Goal: Task Accomplishment & Management: Complete application form

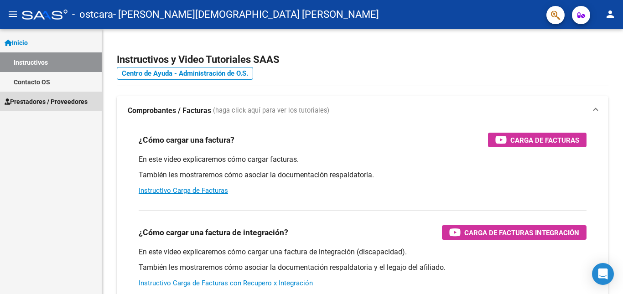
click at [62, 97] on span "Prestadores / Proveedores" at bounding box center [46, 102] width 83 height 10
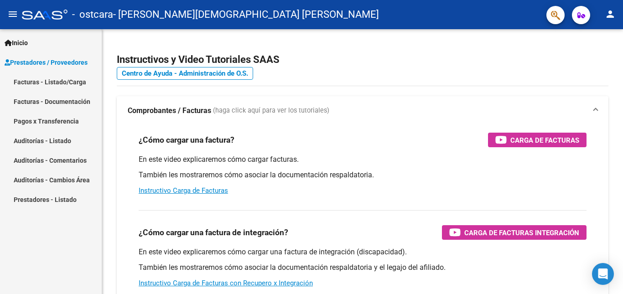
click at [74, 79] on link "Facturas - Listado/Carga" at bounding box center [51, 82] width 102 height 20
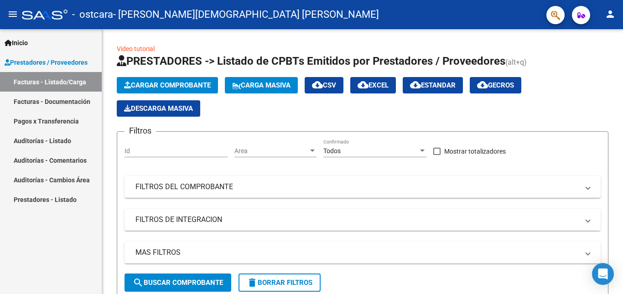
click at [191, 87] on span "Cargar Comprobante" at bounding box center [167, 85] width 87 height 8
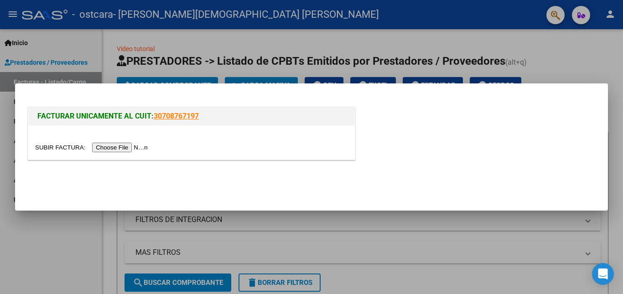
click at [145, 143] on input "file" at bounding box center [92, 148] width 115 height 10
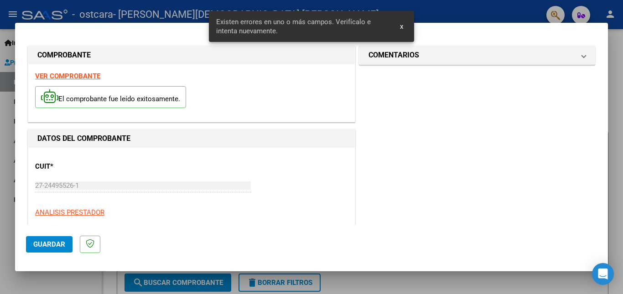
scroll to position [205, 0]
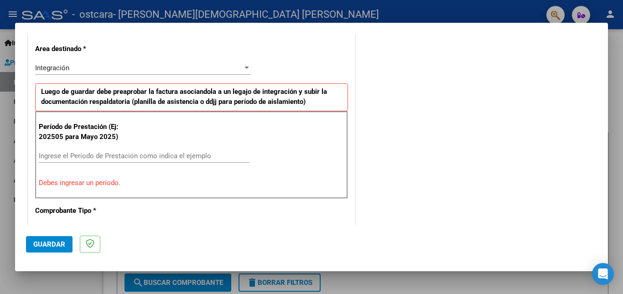
click at [96, 155] on input "Ingrese el Período de Prestación como indica el ejemplo" at bounding box center [144, 156] width 211 height 8
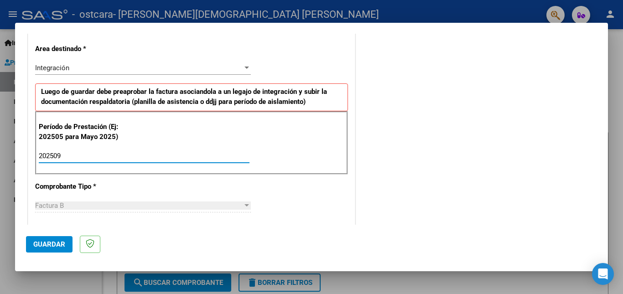
type input "202509"
click at [62, 239] on button "Guardar" at bounding box center [49, 244] width 46 height 16
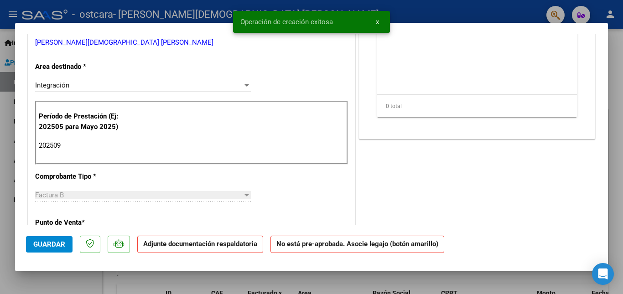
scroll to position [0, 0]
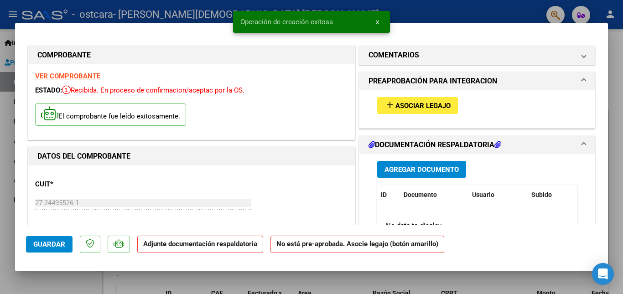
click at [427, 163] on button "Agregar Documento" at bounding box center [421, 169] width 89 height 17
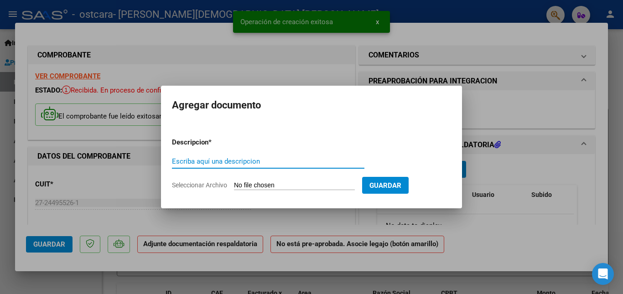
click at [262, 158] on input "Escriba aquí una descripcion" at bounding box center [268, 161] width 192 height 8
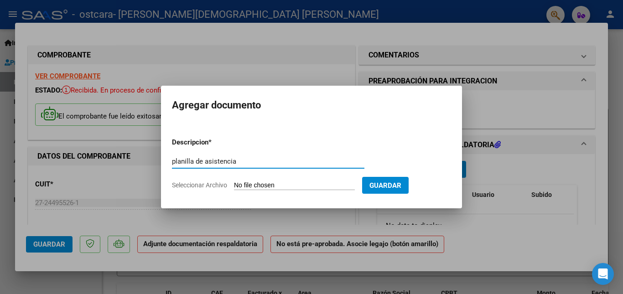
type input "planilla de asistencia"
click at [316, 184] on input "Seleccionar Archivo" at bounding box center [294, 185] width 121 height 9
type input "C:\fakepath\Asistencia Alegre_251008_191858.pdf"
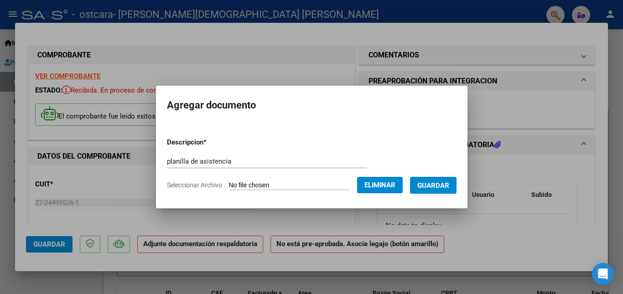
click at [438, 181] on span "Guardar" at bounding box center [433, 185] width 32 height 8
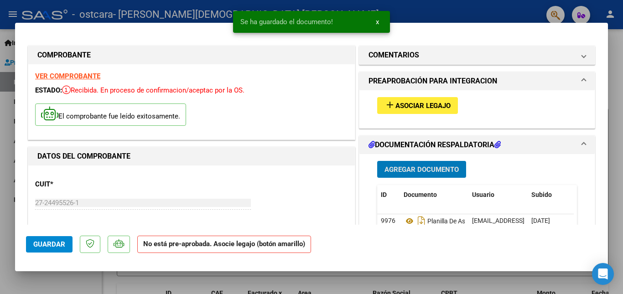
click at [391, 167] on span "Agregar Documento" at bounding box center [421, 169] width 74 height 8
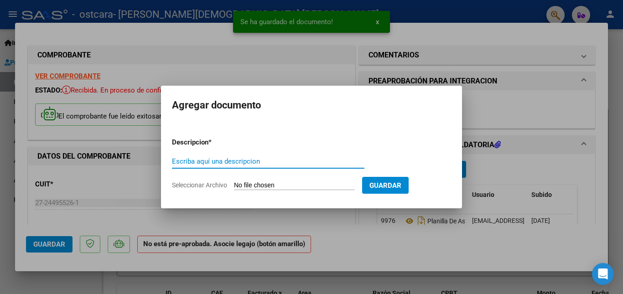
click at [256, 163] on input "Escriba aquí una descripcion" at bounding box center [268, 161] width 192 height 8
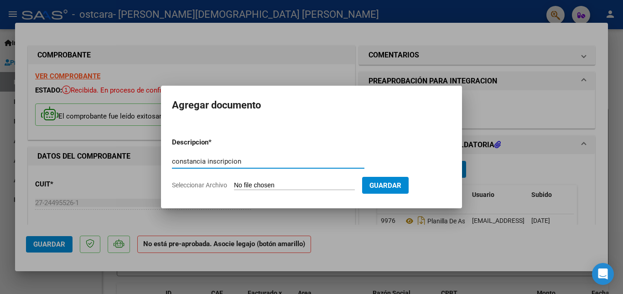
type input "constancia inscripcion"
click at [277, 187] on input "Seleccionar Archivo" at bounding box center [294, 185] width 121 height 9
type input "C:\fakepath\AFIP - Administración Federal de Ingresos Públicos_251008_191935.pdf"
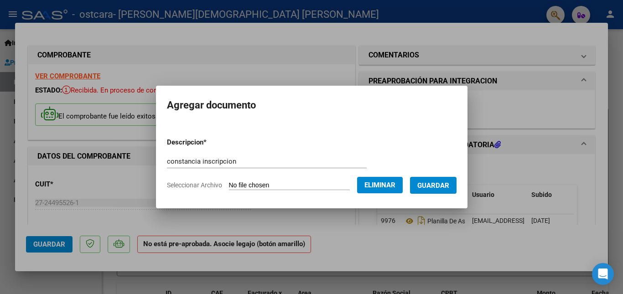
click at [437, 189] on span "Guardar" at bounding box center [433, 185] width 32 height 8
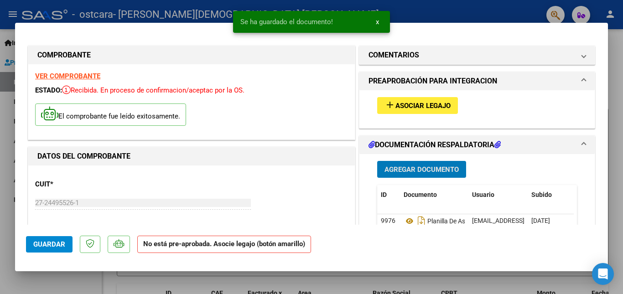
click at [406, 170] on span "Agregar Documento" at bounding box center [421, 169] width 74 height 8
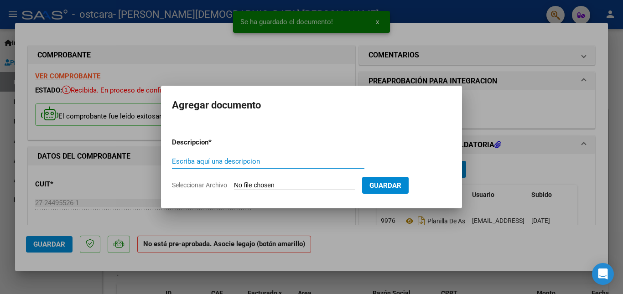
click at [335, 162] on input "Escriba aquí una descripcion" at bounding box center [268, 161] width 192 height 8
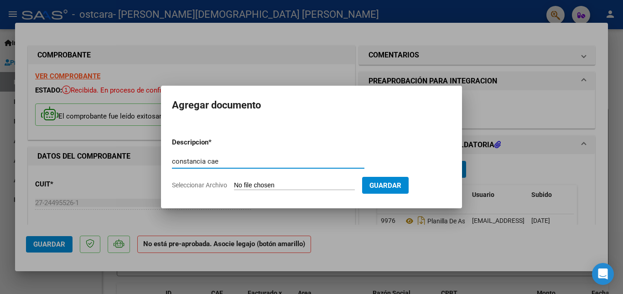
type input "constancia cae"
click at [323, 185] on input "Seleccionar Archivo" at bounding box center [294, 185] width 121 height 9
type input "C:\fakepath\Constatación de Comprobantes _ AFIP_251008_191915.pdf"
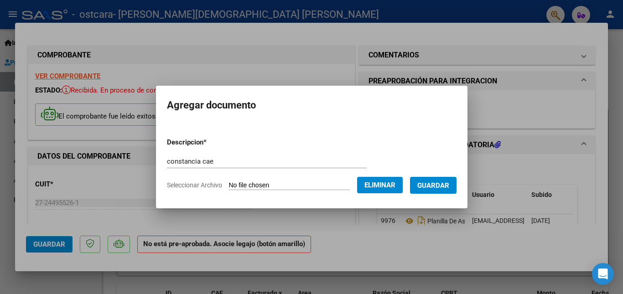
click at [445, 190] on button "Guardar" at bounding box center [433, 185] width 46 height 17
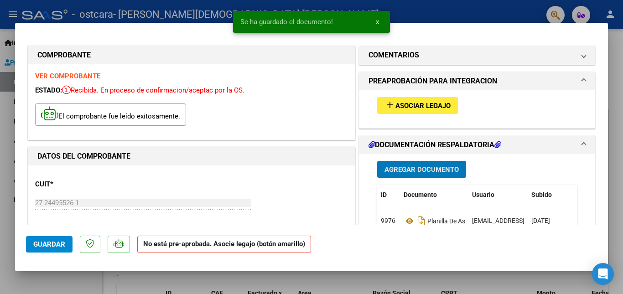
click at [47, 241] on span "Guardar" at bounding box center [49, 244] width 32 height 8
click at [612, 119] on div at bounding box center [311, 147] width 623 height 294
type input "$ 0,00"
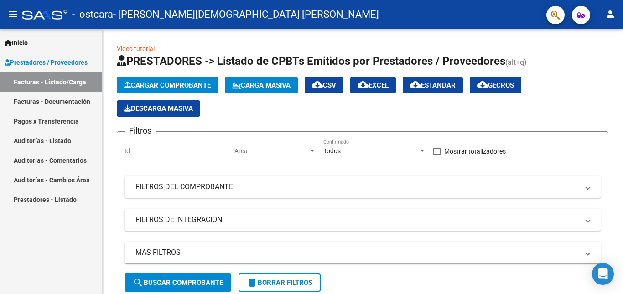
click at [65, 102] on link "Facturas - Documentación" at bounding box center [51, 102] width 102 height 20
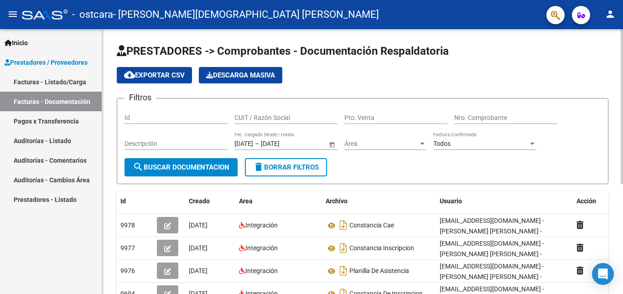
drag, startPoint x: 620, startPoint y: 101, endPoint x: 622, endPoint y: 108, distance: 8.1
click at [622, 108] on div "PRESTADORES -> Comprobantes - Documentación Respaldatoria cloud_download Export…" at bounding box center [363, 263] width 523 height 468
click at [605, 112] on form "Filtros Id CUIT / Razón Social Pto. Venta Nro. Comprobante Descripción [DATE] […" at bounding box center [362, 141] width 491 height 86
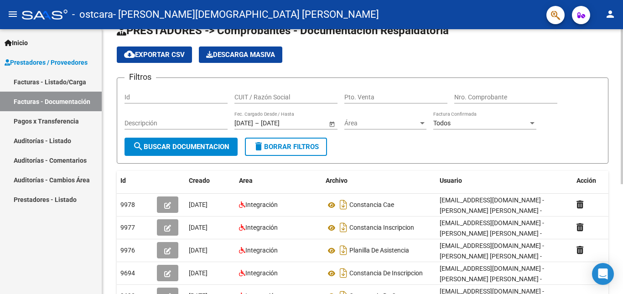
click at [608, 145] on div "PRESTADORES -> Comprobantes - Documentación Respaldatoria cloud_download Export…" at bounding box center [362, 243] width 521 height 468
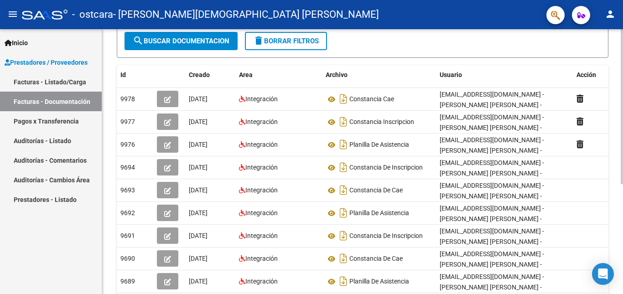
scroll to position [128, 0]
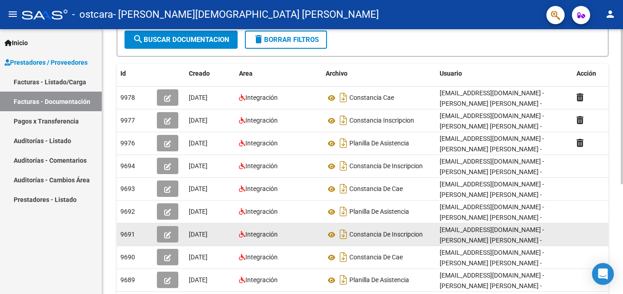
click at [169, 226] on button "button" at bounding box center [167, 234] width 21 height 16
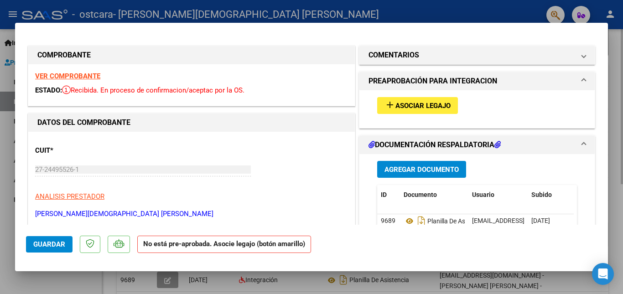
click at [169, 215] on p "[PERSON_NAME][DEMOGRAPHIC_DATA] [PERSON_NAME]" at bounding box center [191, 214] width 313 height 10
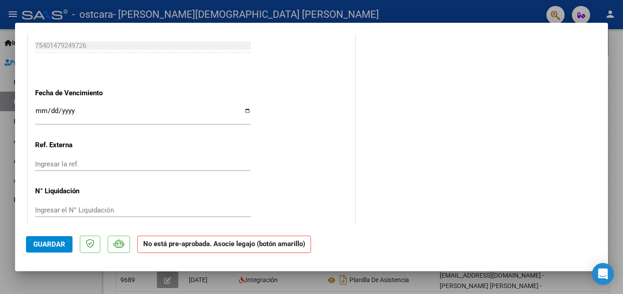
scroll to position [0, 0]
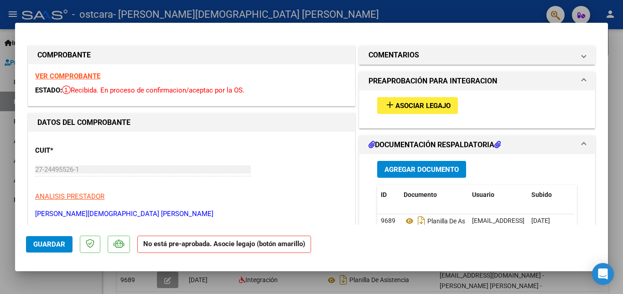
click at [618, 39] on div at bounding box center [311, 147] width 623 height 294
type input "$ 0,00"
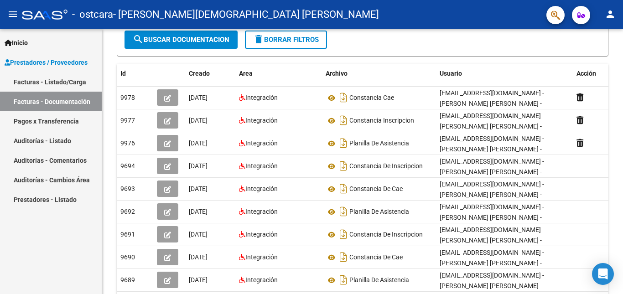
click at [63, 80] on link "Facturas - Listado/Carga" at bounding box center [51, 82] width 102 height 20
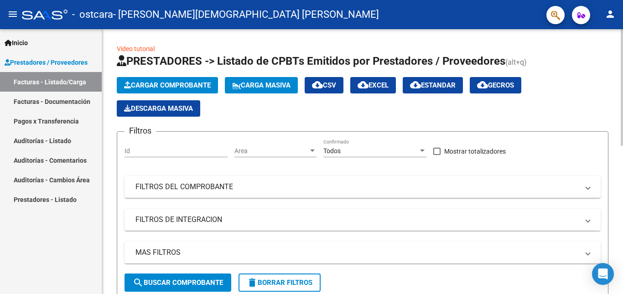
click at [622, 26] on div "menu - ostcara - [PERSON_NAME] [PERSON_NAME] person Inicio Instructivos Contact…" at bounding box center [311, 147] width 623 height 294
click at [145, 88] on span "Cargar Comprobante" at bounding box center [167, 85] width 87 height 8
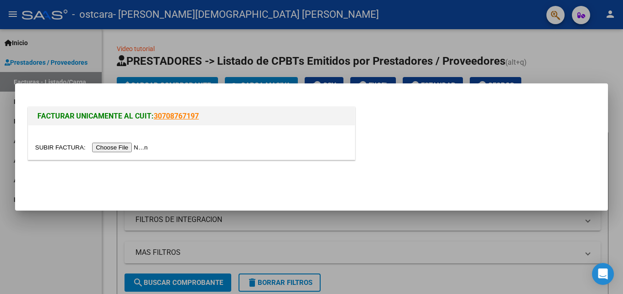
click at [592, 57] on div at bounding box center [311, 147] width 623 height 294
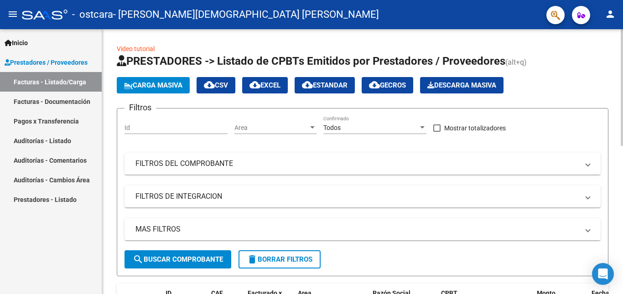
drag, startPoint x: 592, startPoint y: 57, endPoint x: 622, endPoint y: 97, distance: 50.1
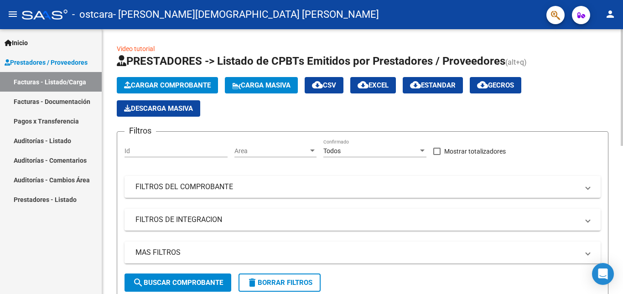
click at [622, 146] on div at bounding box center [621, 87] width 2 height 117
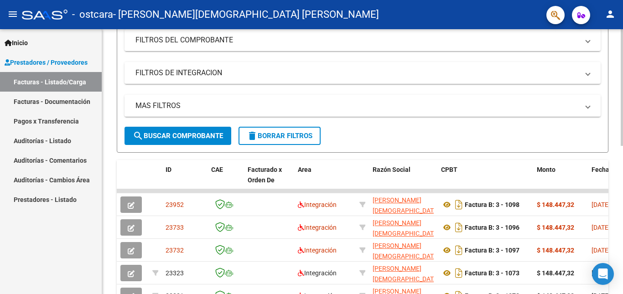
click at [622, 177] on div at bounding box center [621, 153] width 2 height 117
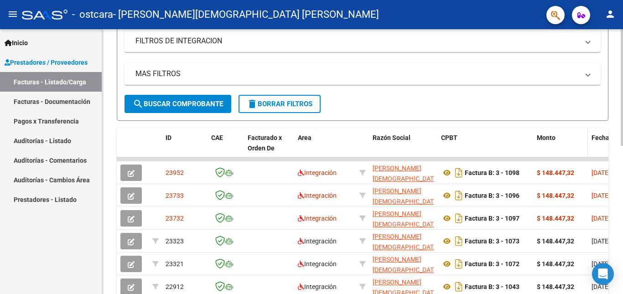
click at [578, 142] on div "Monto" at bounding box center [560, 138] width 47 height 10
click at [198, 103] on span "search Buscar Comprobante" at bounding box center [178, 104] width 90 height 8
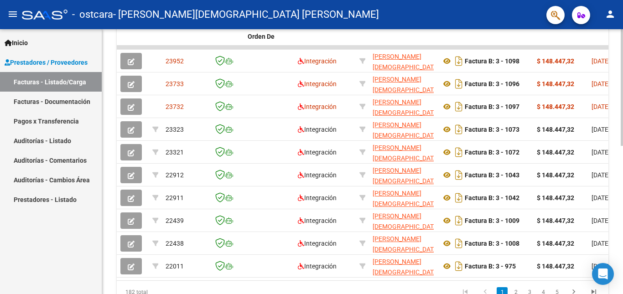
scroll to position [289, 0]
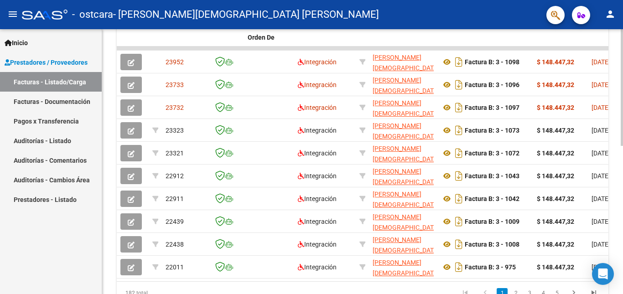
click at [622, 177] on div at bounding box center [621, 218] width 2 height 117
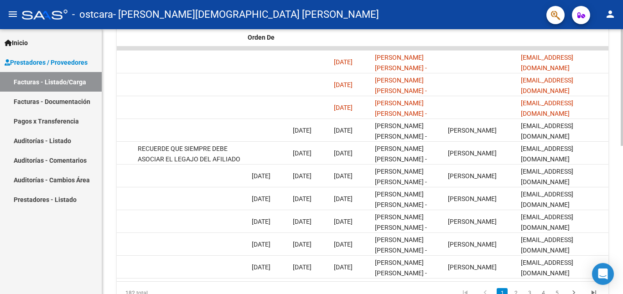
scroll to position [0, 0]
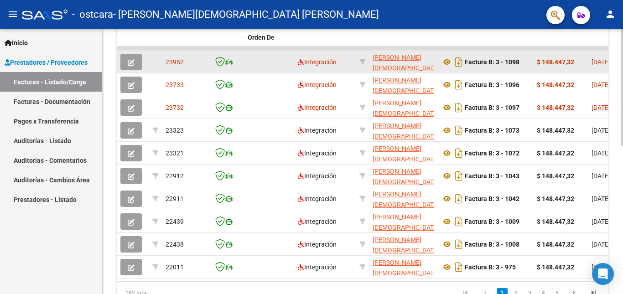
click at [132, 62] on icon "button" at bounding box center [131, 62] width 7 height 7
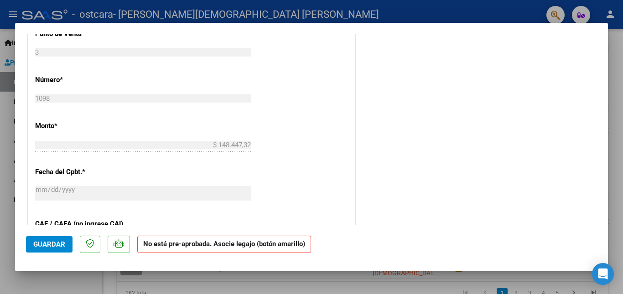
scroll to position [567, 0]
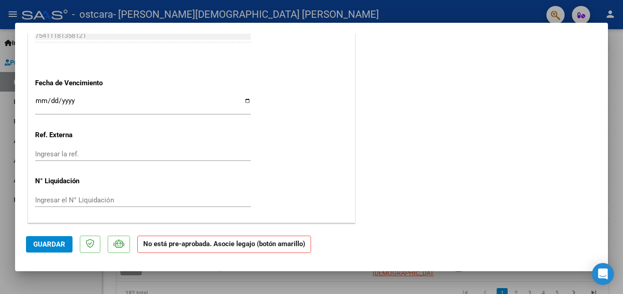
click at [622, 77] on div at bounding box center [311, 147] width 623 height 294
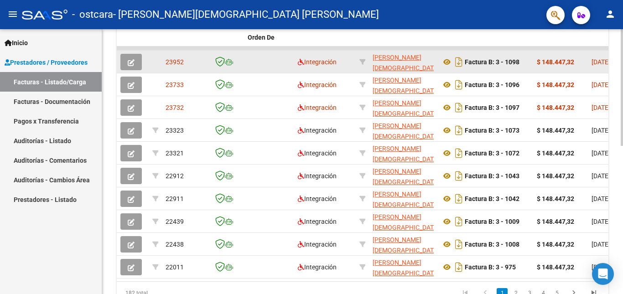
scroll to position [313, 0]
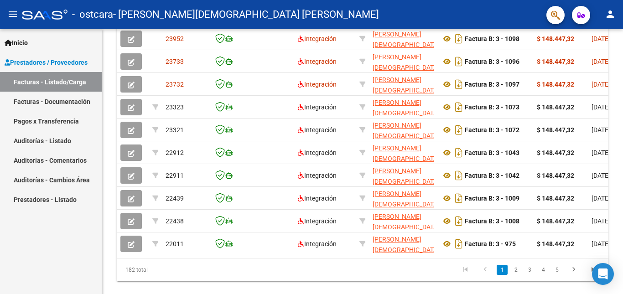
click at [77, 99] on link "Facturas - Documentación" at bounding box center [51, 102] width 102 height 20
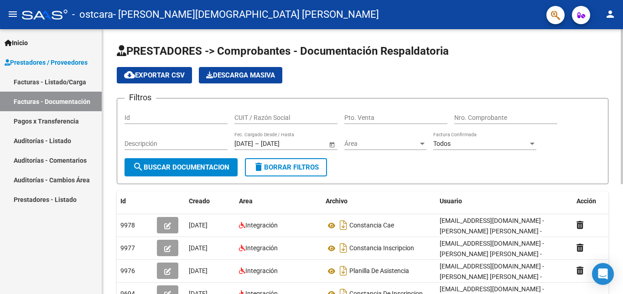
drag, startPoint x: 530, startPoint y: 81, endPoint x: 588, endPoint y: 104, distance: 62.6
click at [588, 104] on app-list-header "PRESTADORES -> Comprobantes - Documentación Respaldatoria cloud_download Export…" at bounding box center [362, 114] width 491 height 140
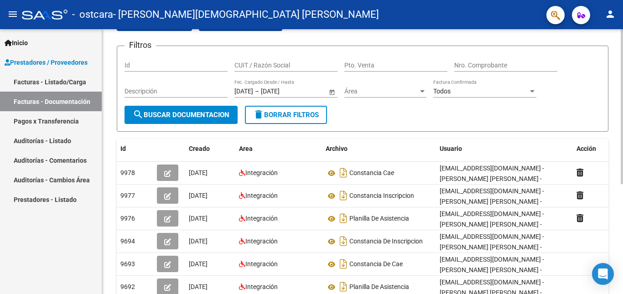
scroll to position [53, 0]
click at [622, 171] on div at bounding box center [621, 135] width 2 height 155
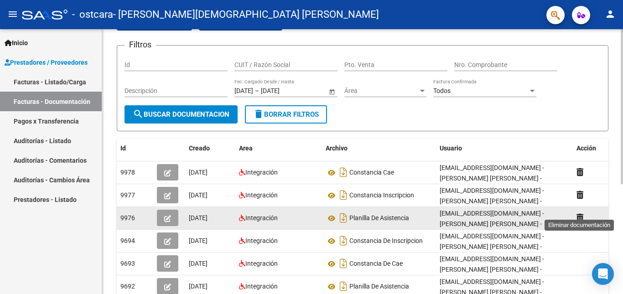
click at [578, 214] on icon at bounding box center [579, 217] width 7 height 9
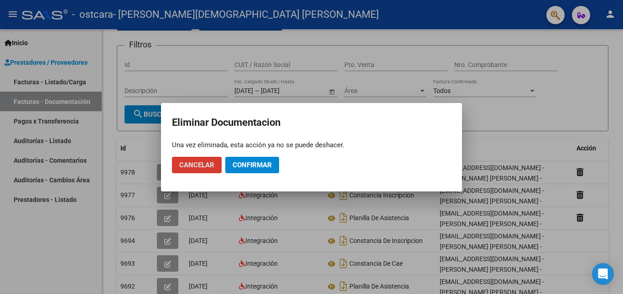
click at [246, 165] on span "Confirmar" at bounding box center [251, 165] width 39 height 8
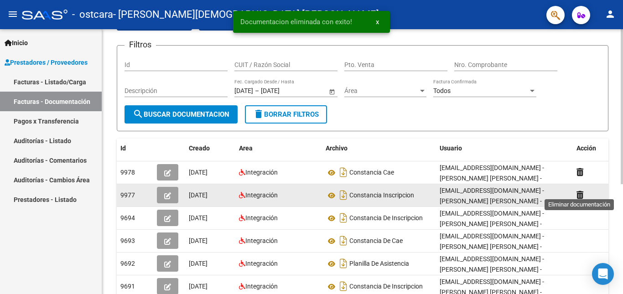
click at [578, 192] on icon at bounding box center [579, 195] width 7 height 9
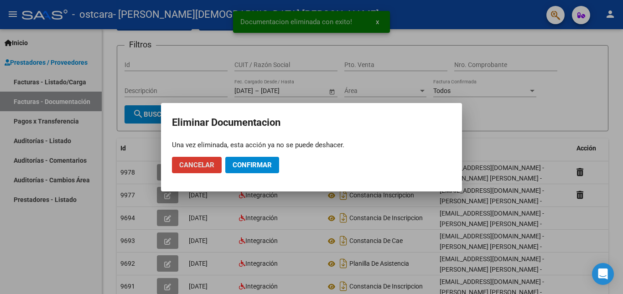
click at [254, 167] on span "Confirmar" at bounding box center [251, 165] width 39 height 8
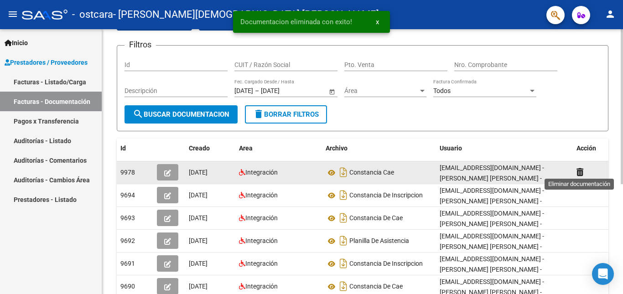
click at [582, 168] on icon at bounding box center [579, 172] width 7 height 9
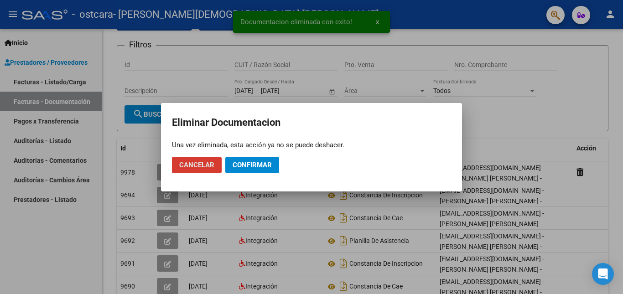
click at [246, 165] on span "Confirmar" at bounding box center [251, 165] width 39 height 8
